Goal: Task Accomplishment & Management: Manage account settings

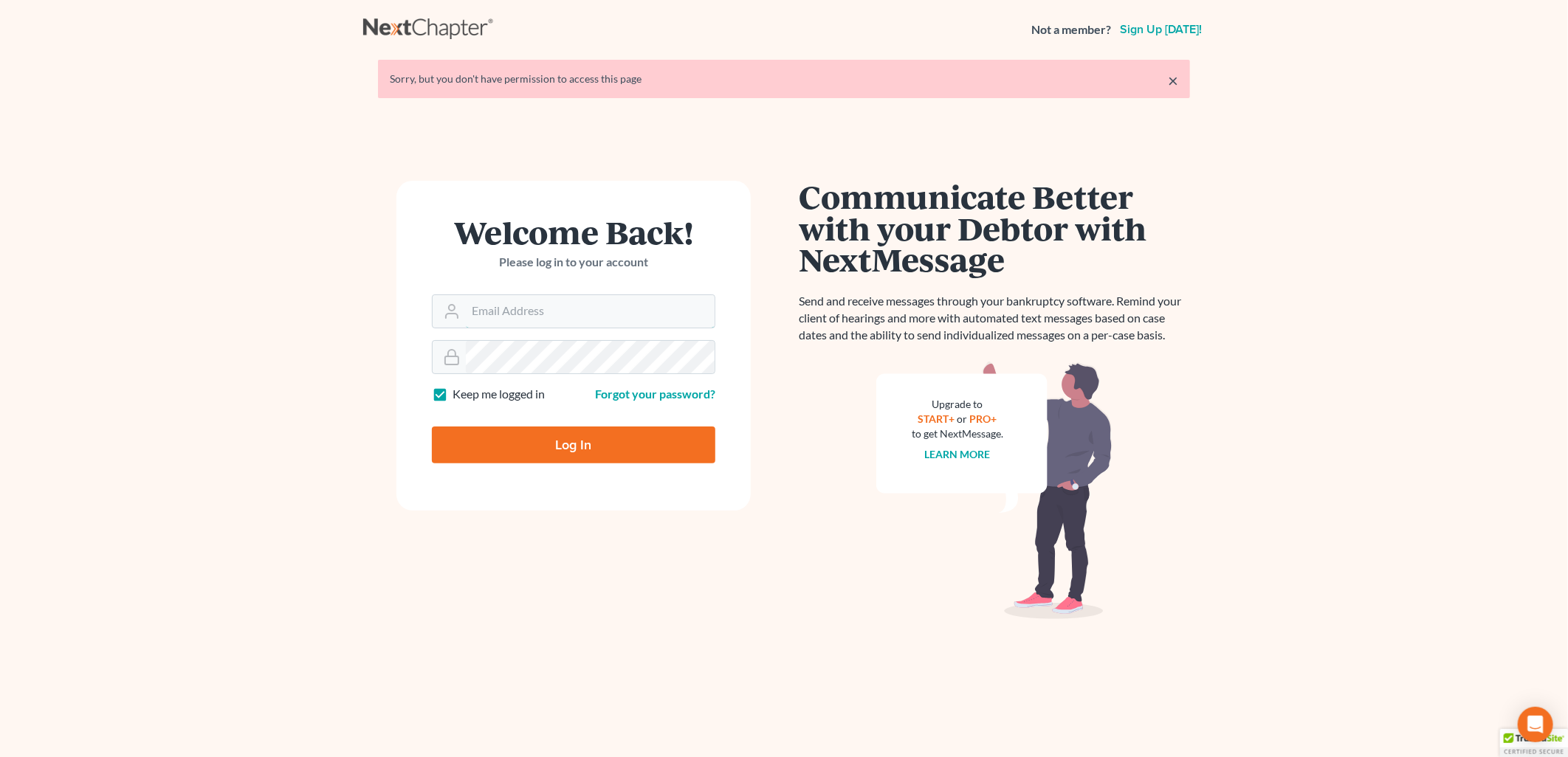
type input "Damon.Bruntz@bruntzlaw.com"
click at [592, 436] on input "Log In" at bounding box center [573, 445] width 284 height 37
type input "Thinking..."
